Goal: Task Accomplishment & Management: Use online tool/utility

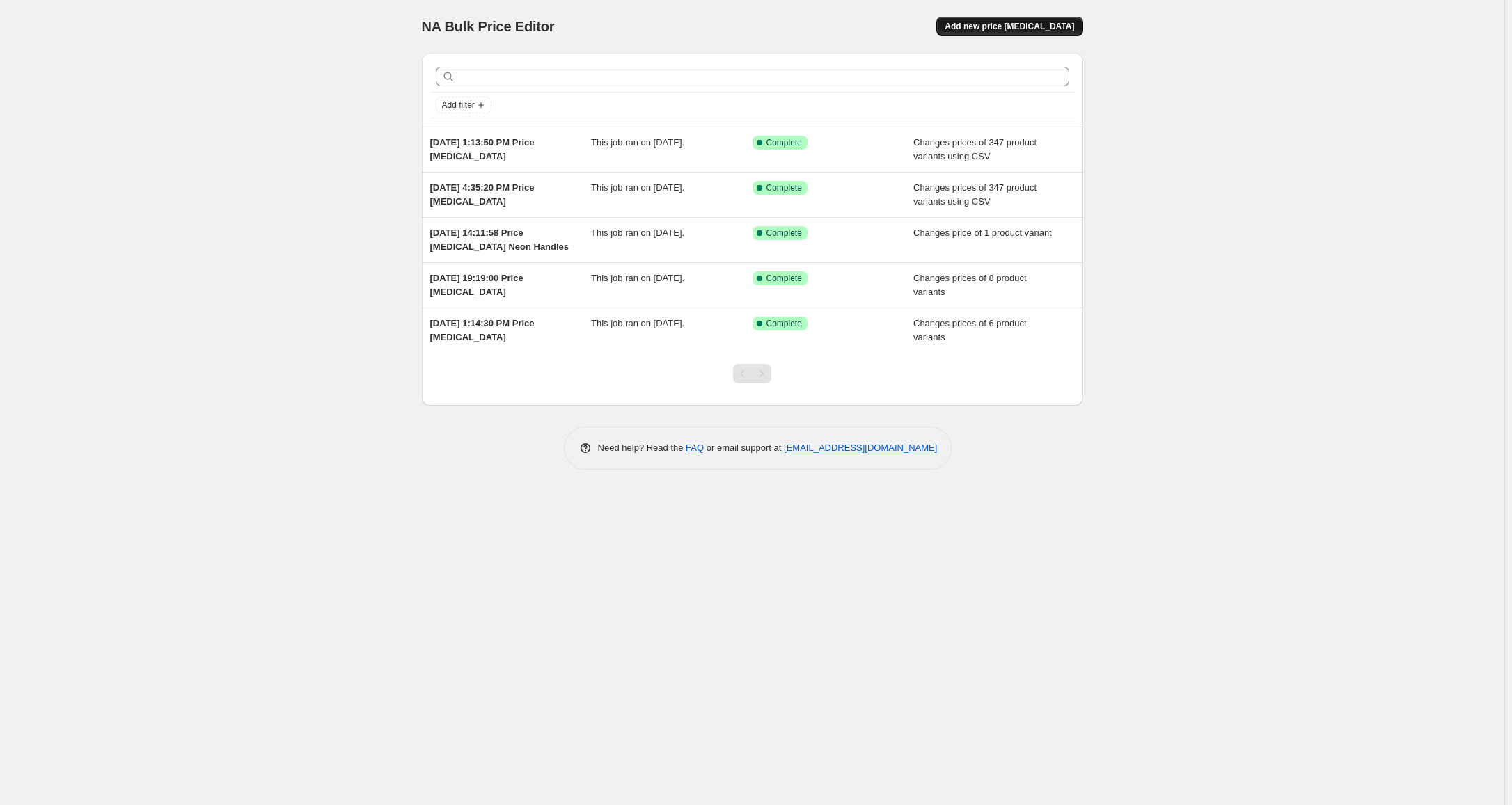
click at [1050, 29] on span "Add new price [MEDICAL_DATA]" at bounding box center [1009, 26] width 129 height 11
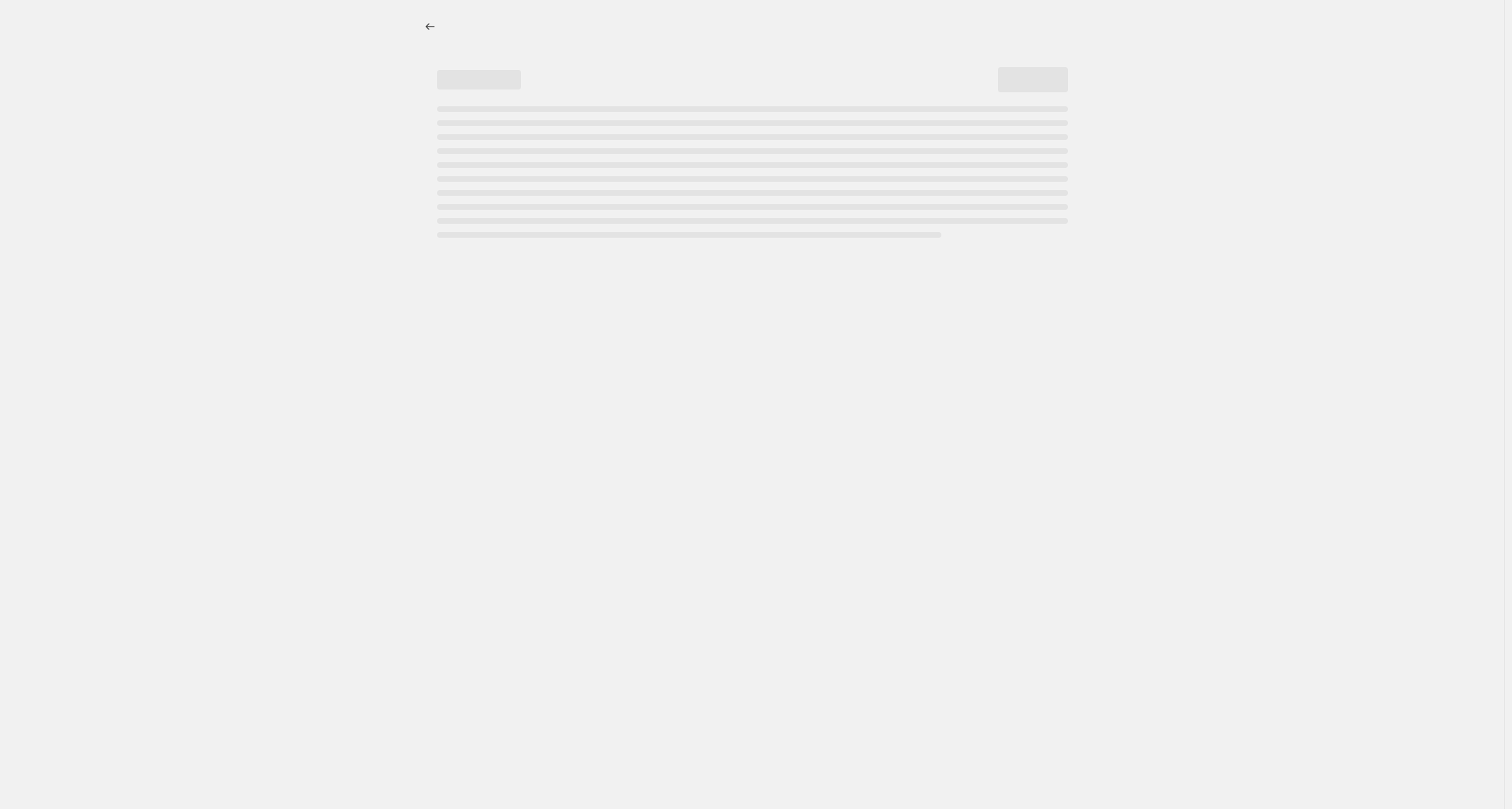
select select "percentage"
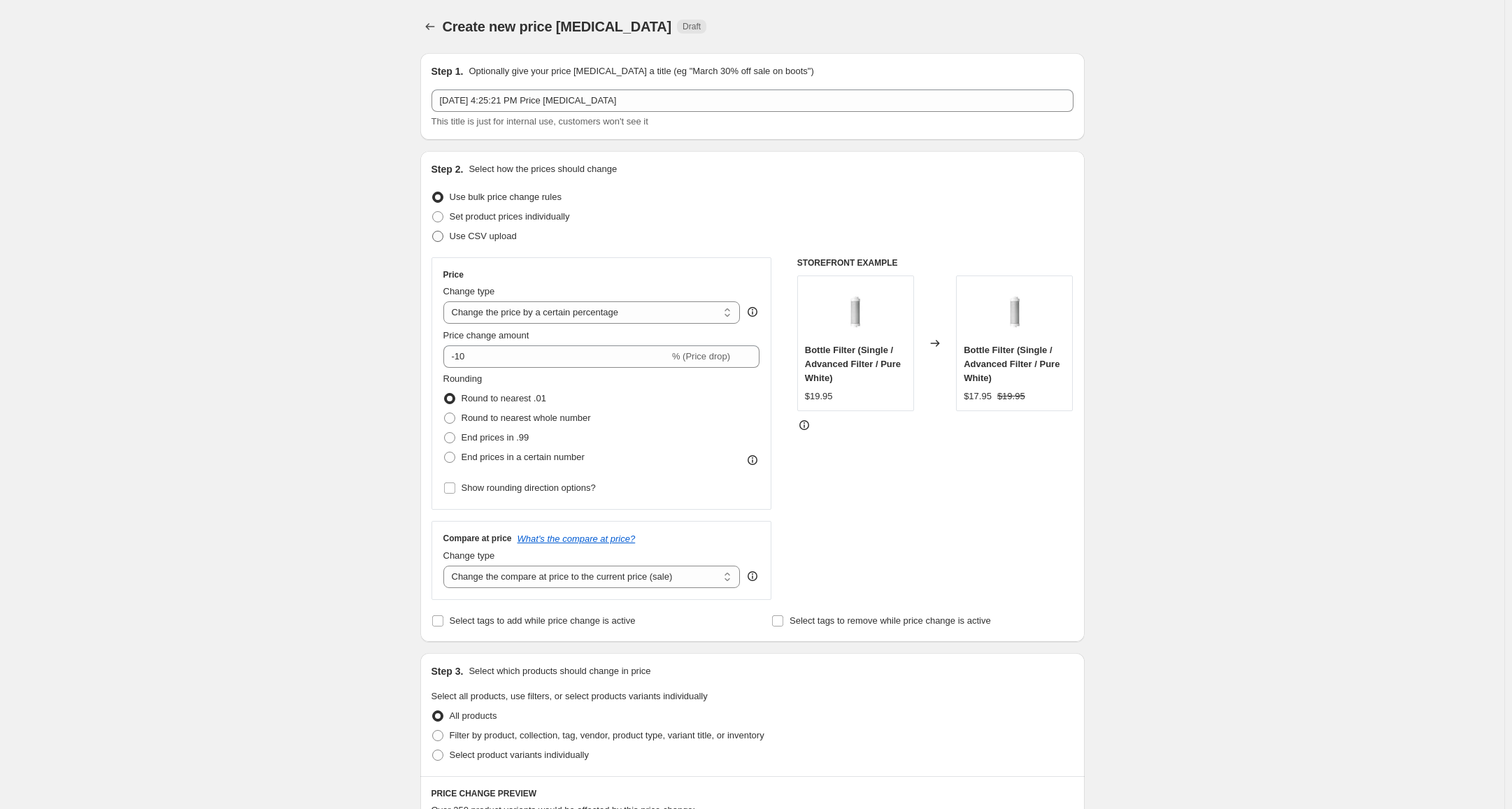
click at [494, 237] on span "Use CSV upload" at bounding box center [483, 236] width 67 height 10
click at [433, 232] on input "Use CSV upload" at bounding box center [432, 231] width 1 height 1
radio input "true"
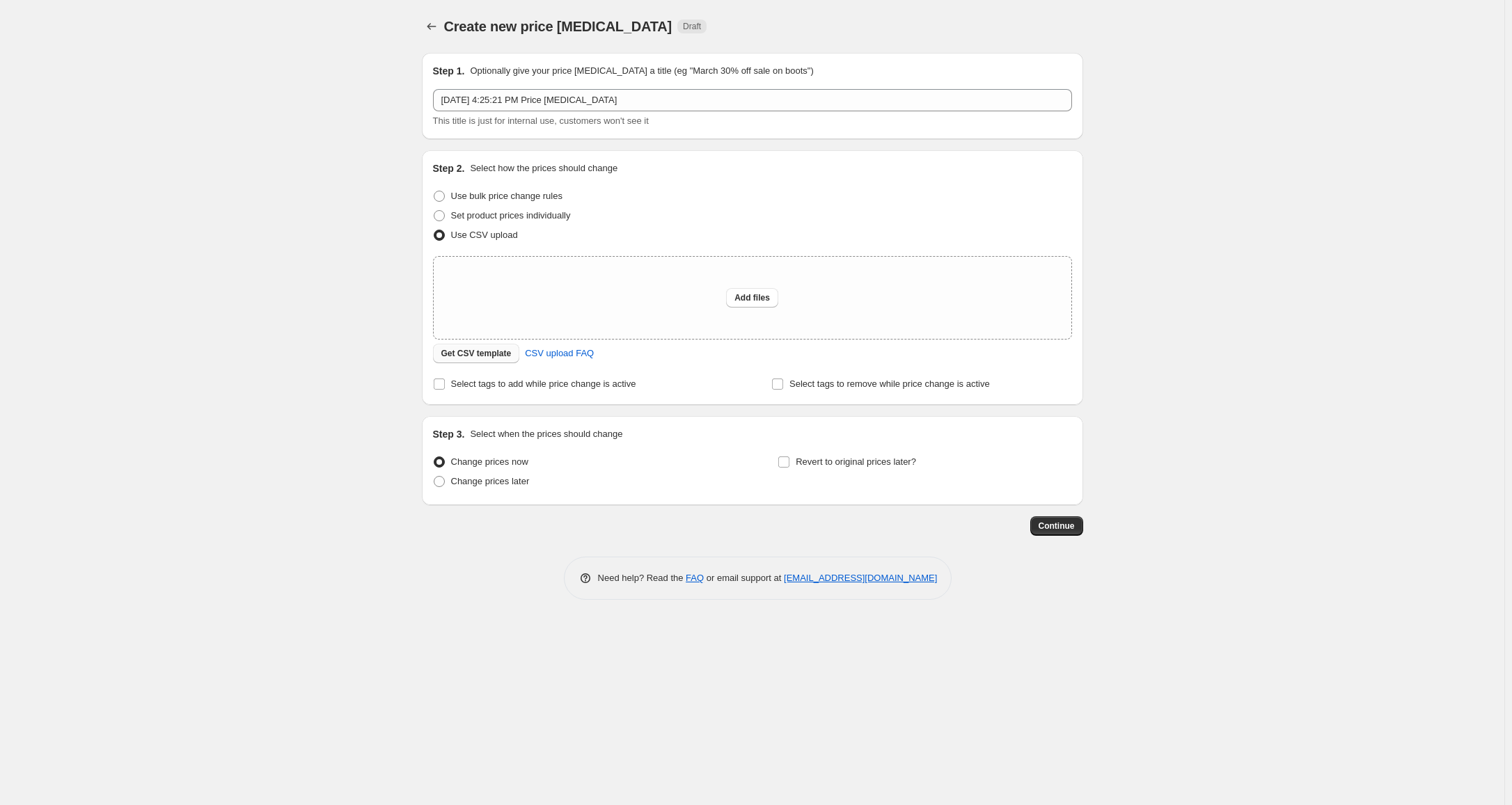
click at [474, 352] on span "Get CSV template" at bounding box center [476, 353] width 70 height 11
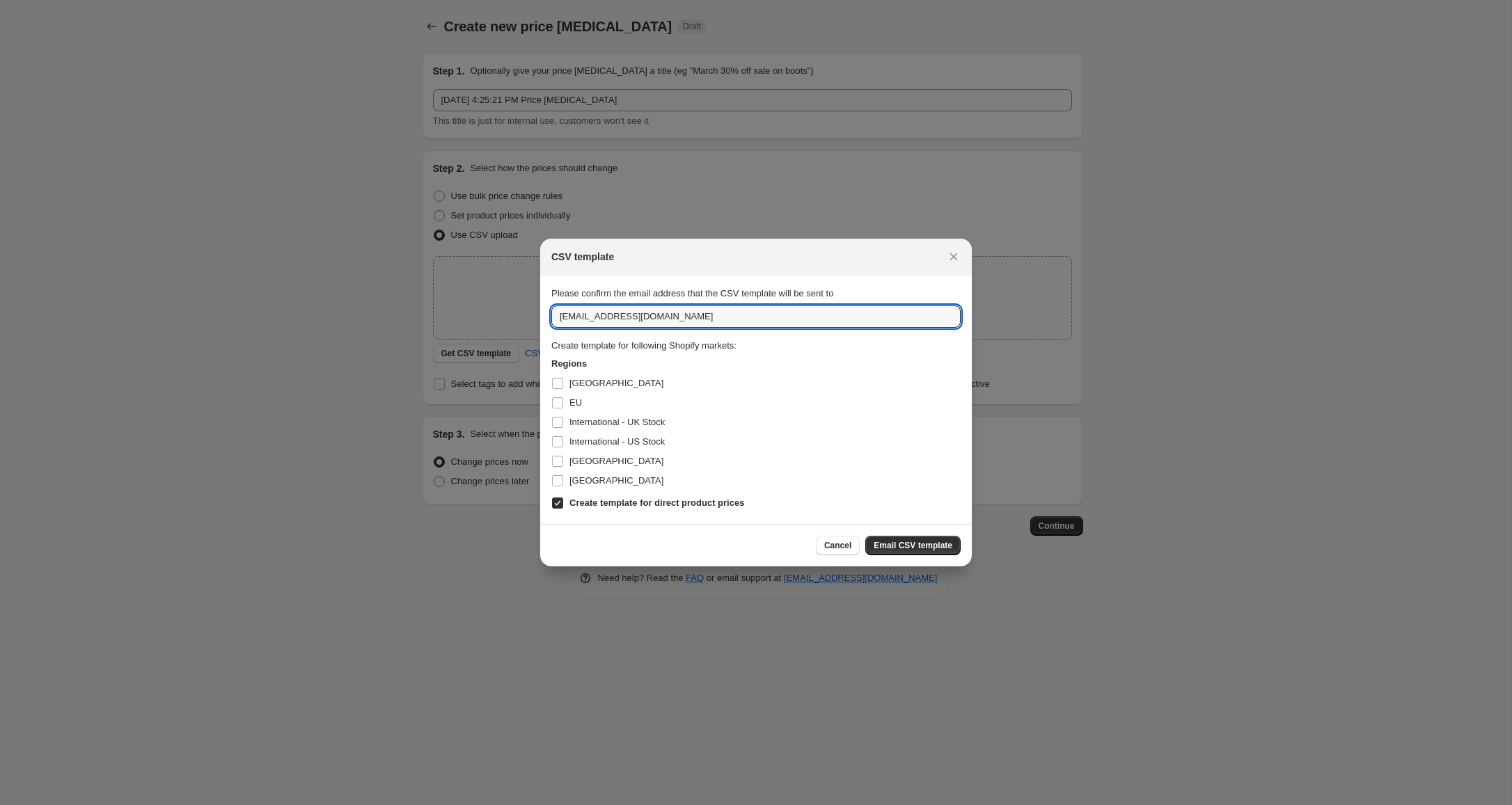
drag, startPoint x: 585, startPoint y: 318, endPoint x: 521, endPoint y: 317, distance: 64.0
click at [533, 805] on div "CSV template Please confirm the email address that the CSV template will be sen…" at bounding box center [756, 805] width 1512 height 0
type input "[EMAIL_ADDRESS][DOMAIN_NAME]"
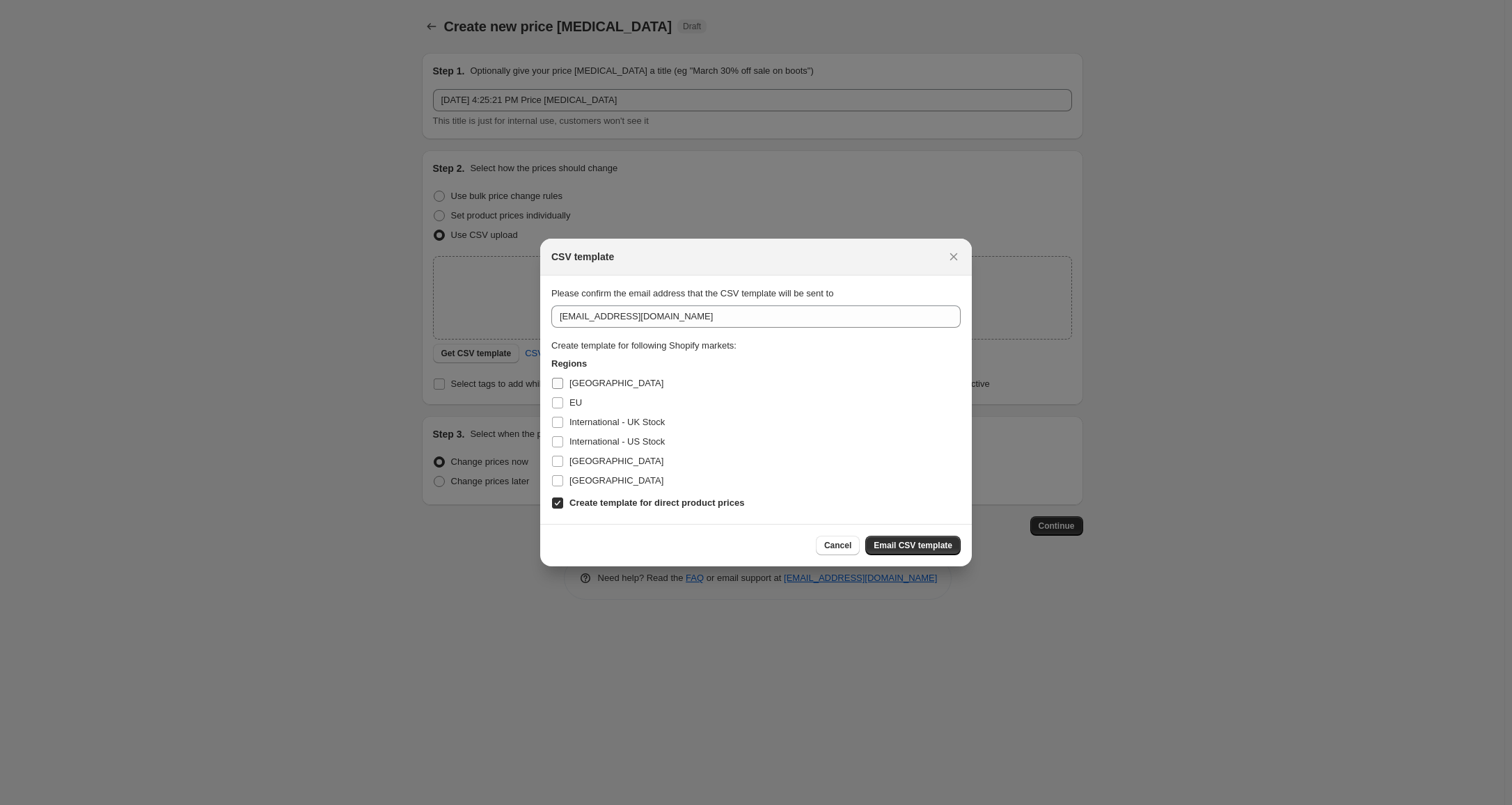
click at [584, 381] on span "[GEOGRAPHIC_DATA]" at bounding box center [616, 383] width 94 height 10
click at [563, 381] on input "[GEOGRAPHIC_DATA]" at bounding box center [557, 383] width 11 height 11
checkbox input "true"
click at [569, 406] on span "EU" at bounding box center [575, 402] width 12 height 10
click at [563, 406] on input "EU" at bounding box center [557, 402] width 11 height 11
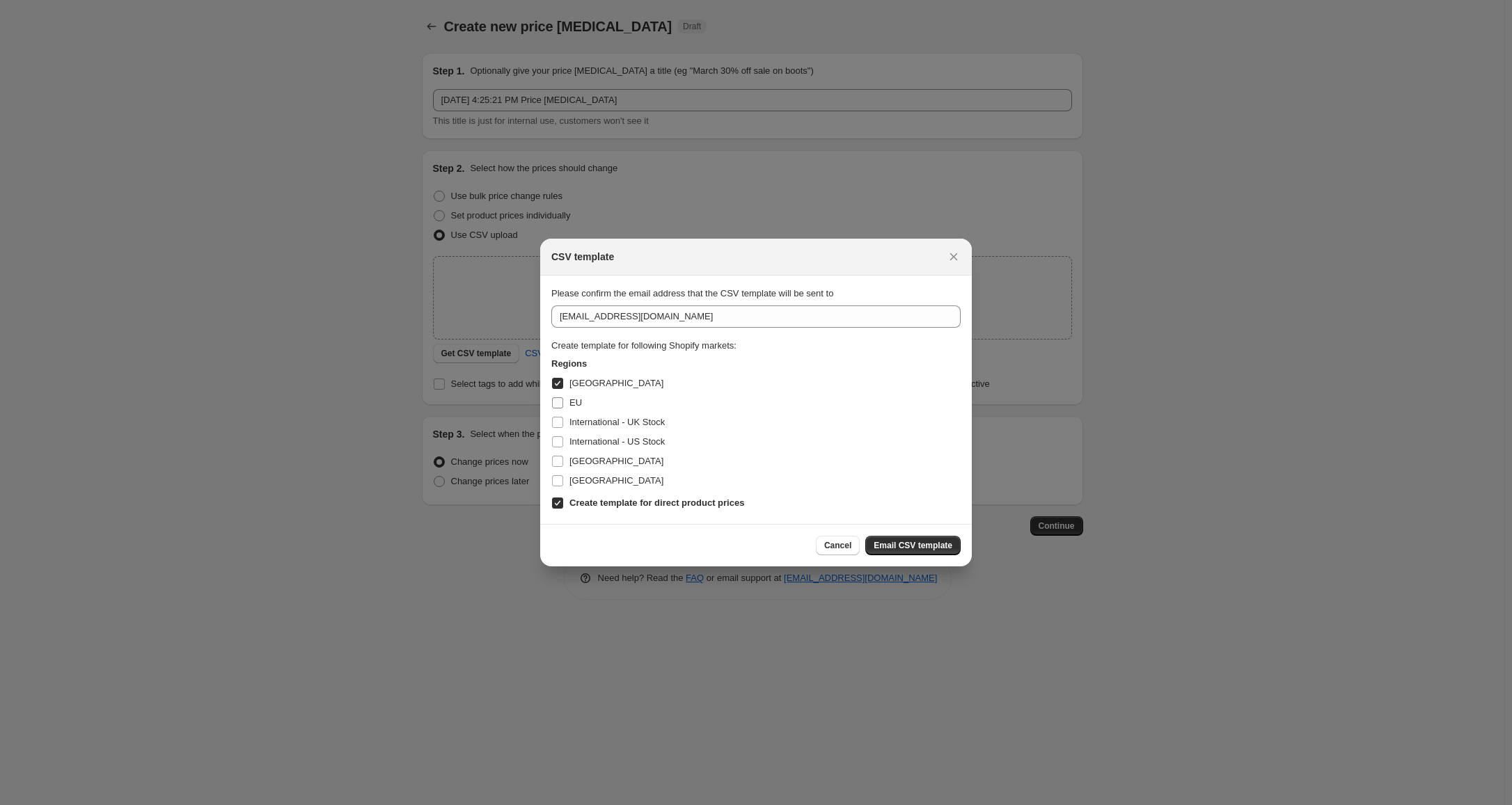
checkbox input "true"
click at [614, 464] on span "[GEOGRAPHIC_DATA]" at bounding box center [616, 461] width 94 height 10
click at [563, 464] on input "[GEOGRAPHIC_DATA]" at bounding box center [557, 461] width 11 height 11
checkbox input "true"
click at [926, 549] on span "Email CSV template" at bounding box center [913, 546] width 79 height 11
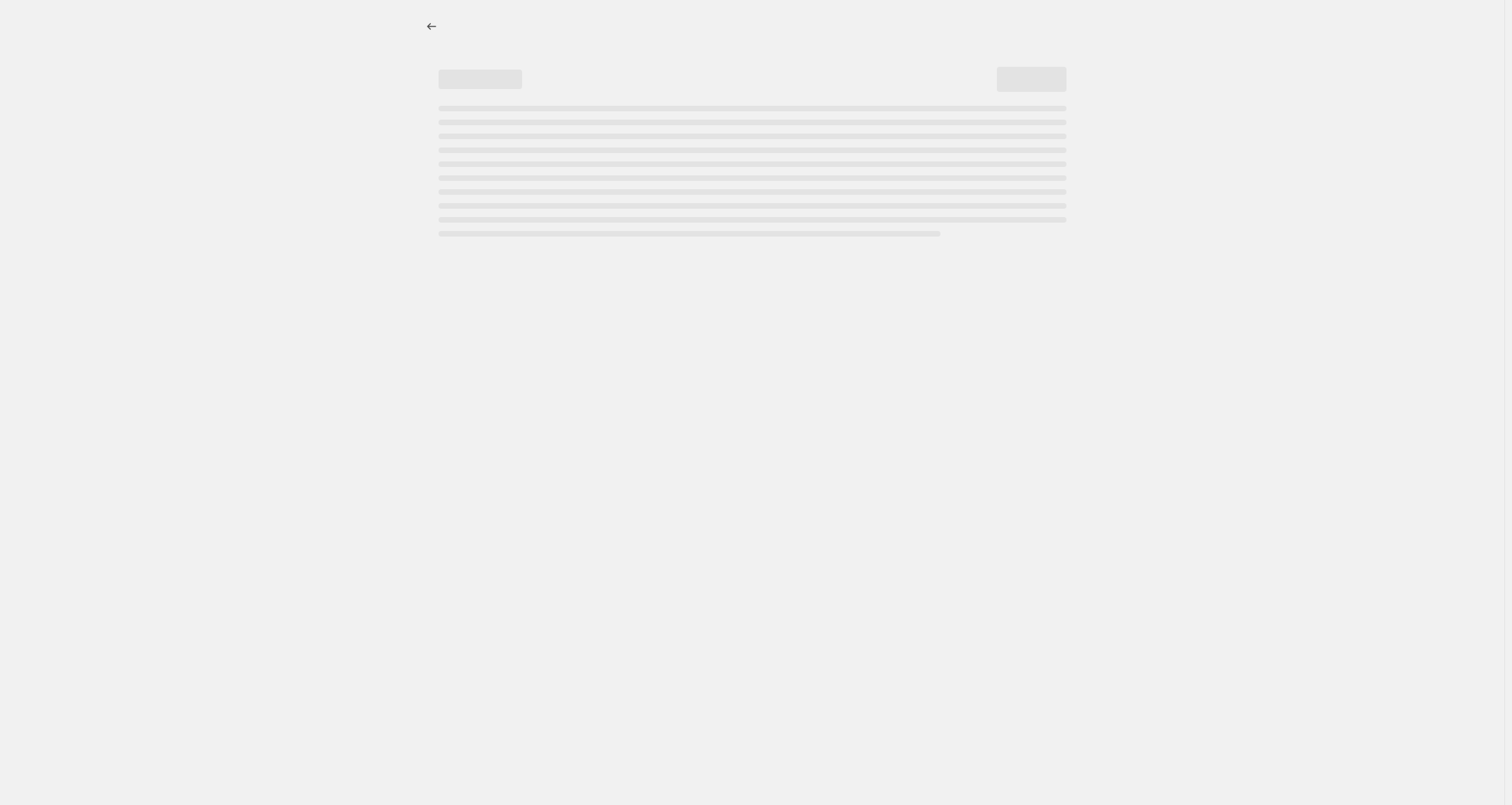
select select "percentage"
